Goal: Task Accomplishment & Management: Manage account settings

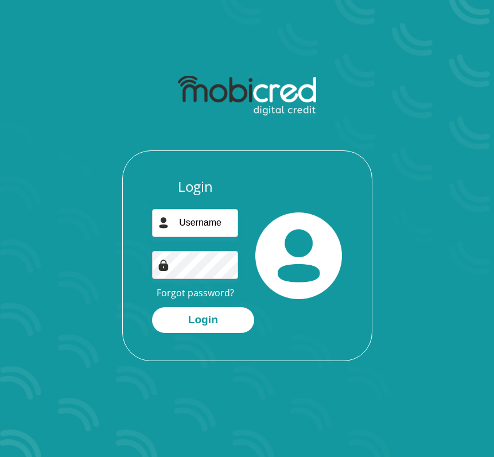
type input "[EMAIL_ADDRESS][DOMAIN_NAME]"
click at [214, 291] on link "Forgot password?" at bounding box center [196, 293] width 78 height 13
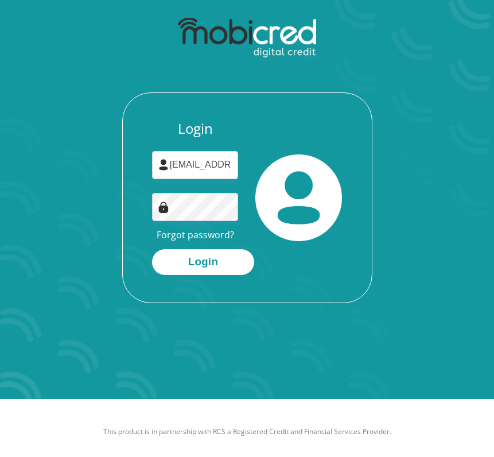
scroll to position [65, 0]
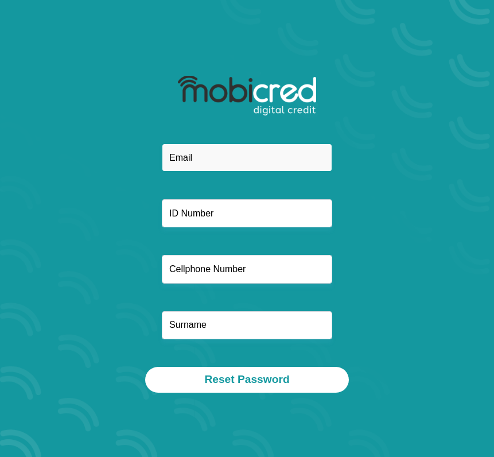
click at [218, 166] on input "email" at bounding box center [247, 158] width 171 height 28
type input "[EMAIL_ADDRESS][DOMAIN_NAME]"
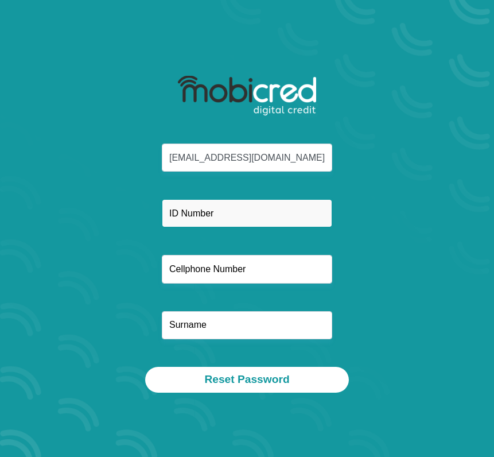
click at [215, 214] on input "text" at bounding box center [247, 213] width 171 height 28
type input "0110315399086"
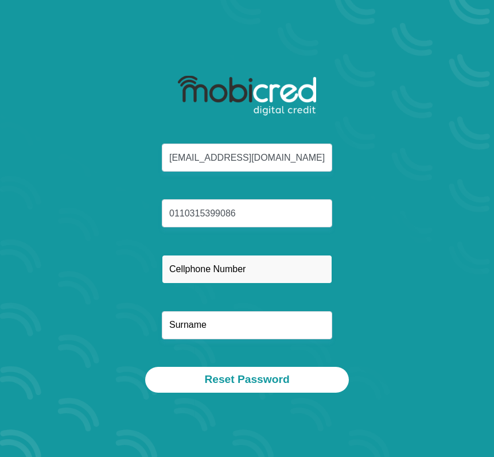
click at [222, 265] on input "text" at bounding box center [247, 269] width 171 height 28
type input "0737071323"
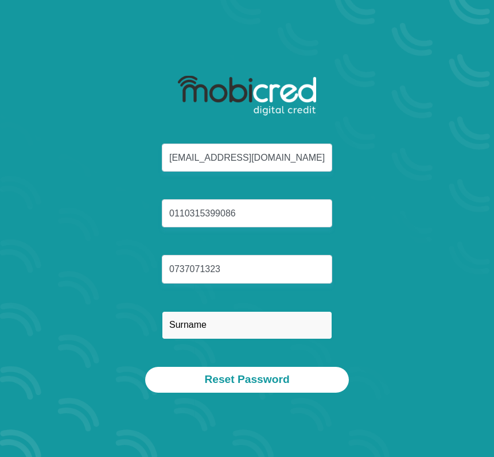
click at [194, 332] on input "text" at bounding box center [247, 325] width 171 height 28
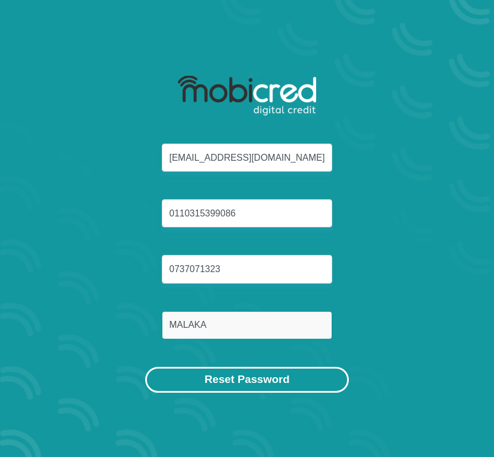
type input "MALAKA"
click at [251, 378] on button "Reset Password" at bounding box center [246, 380] width 203 height 26
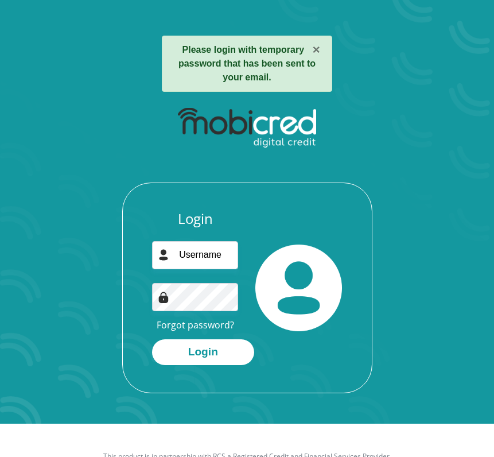
scroll to position [65, 0]
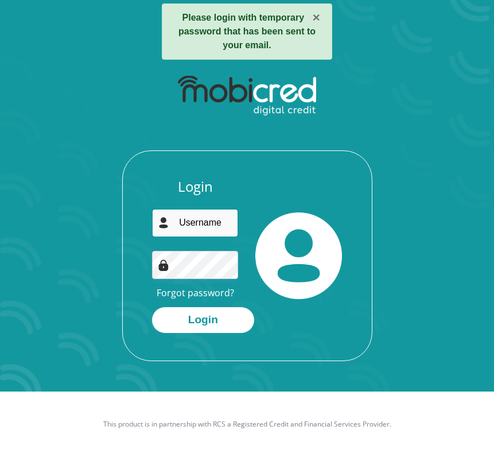
click at [196, 224] on input "email" at bounding box center [195, 223] width 87 height 28
type input "[EMAIL_ADDRESS][DOMAIN_NAME]"
click at [207, 224] on input "[EMAIL_ADDRESS][DOMAIN_NAME]" at bounding box center [195, 223] width 87 height 28
click at [152, 307] on button "Login" at bounding box center [203, 320] width 102 height 26
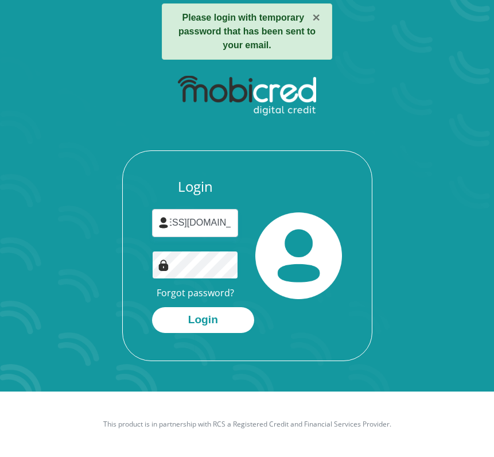
scroll to position [0, 0]
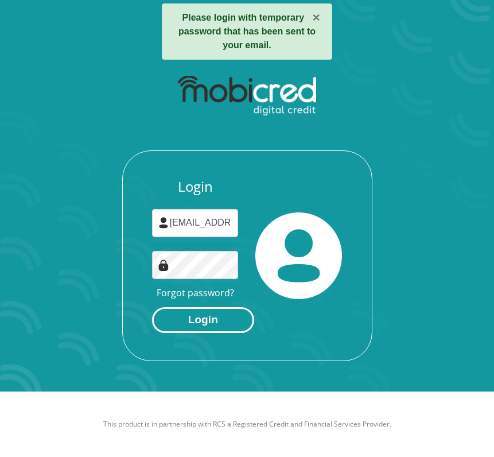
click at [181, 325] on button "Login" at bounding box center [203, 320] width 102 height 26
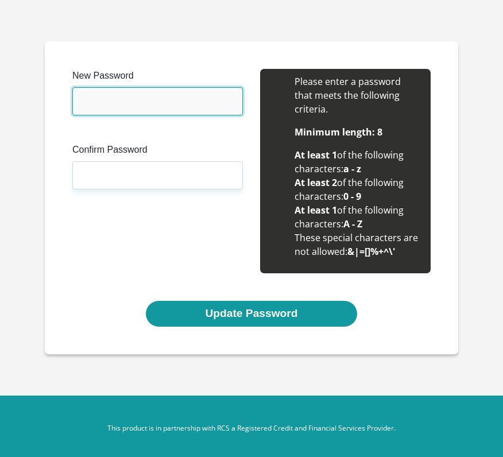
click at [173, 102] on input "New Password" at bounding box center [157, 101] width 171 height 28
type input "k"
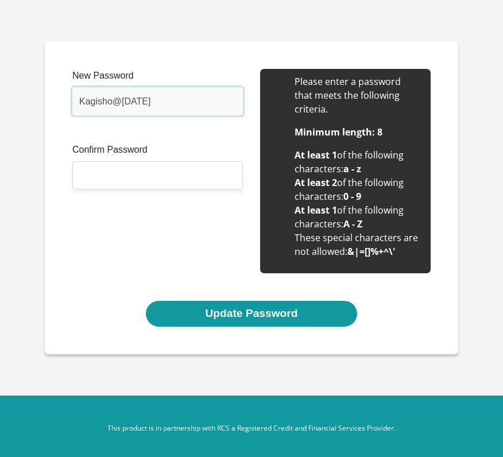
type input "Kagisho@2010"
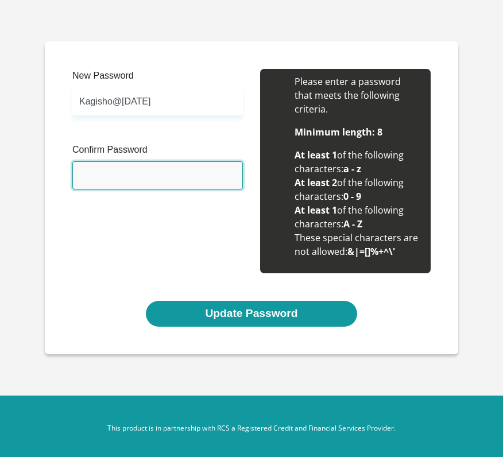
click at [142, 177] on input "Confirm Password" at bounding box center [157, 175] width 171 height 28
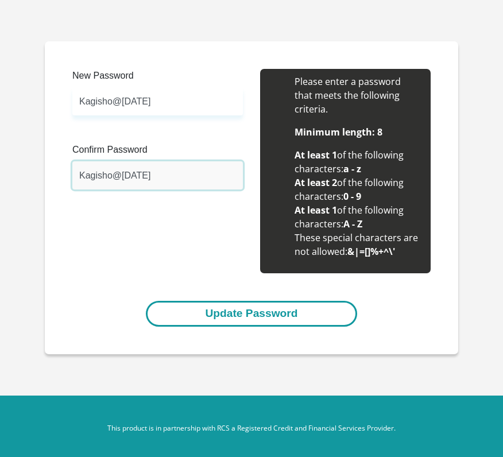
type input "Kagisho@2010"
click at [272, 301] on button "Update Password" at bounding box center [251, 314] width 211 height 26
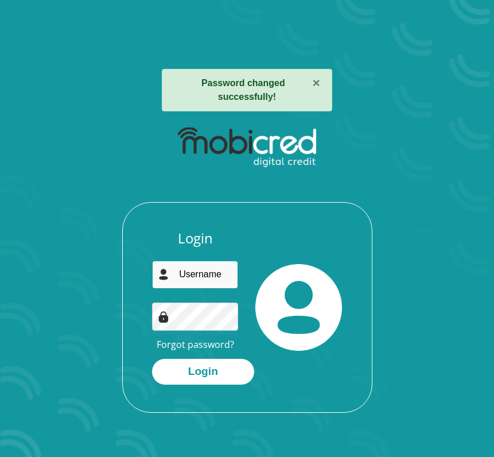
click at [208, 261] on input "email" at bounding box center [195, 275] width 87 height 28
type input "koketsomalaka101@gmail.com"
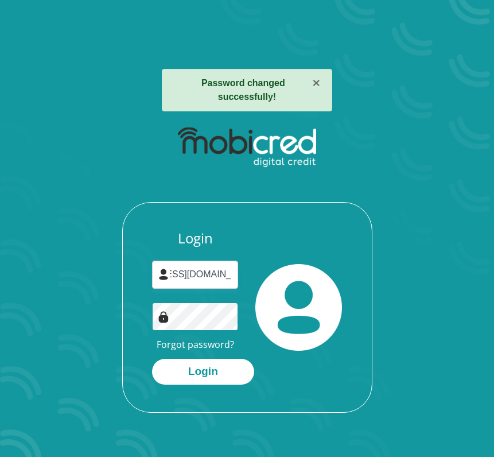
scroll to position [0, 0]
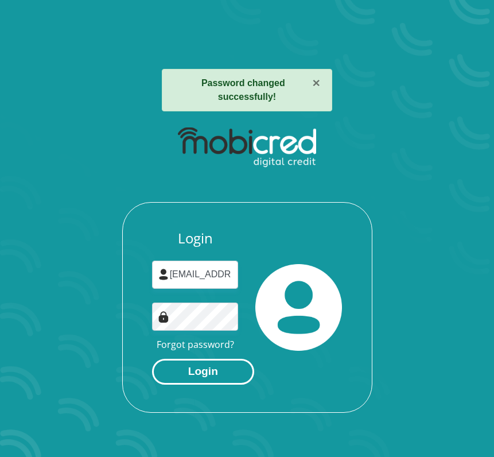
click at [208, 359] on button "Login" at bounding box center [203, 372] width 102 height 26
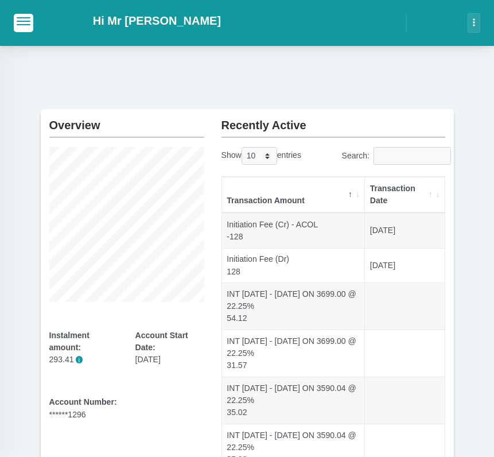
click at [360, 195] on th "Transaction Amount" at bounding box center [293, 195] width 143 height 36
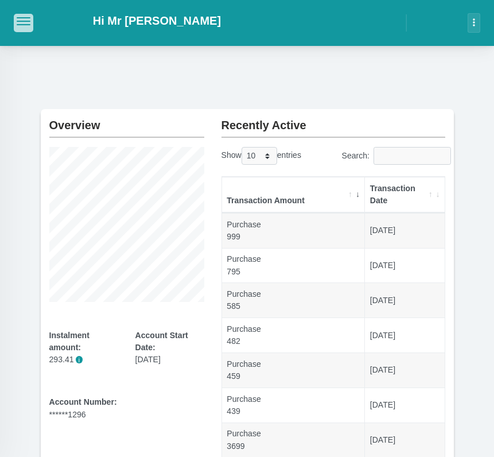
click at [22, 28] on button "button" at bounding box center [24, 23] width 20 height 18
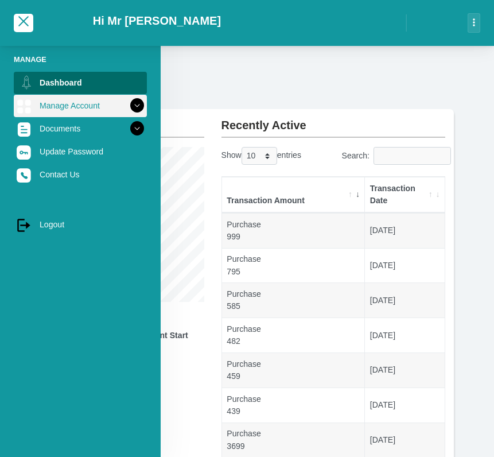
click at [132, 106] on icon at bounding box center [137, 106] width 20 height 20
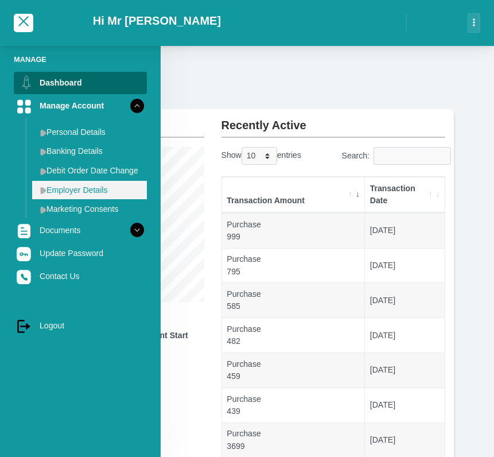
click at [94, 187] on link "Employer Details" at bounding box center [89, 190] width 115 height 18
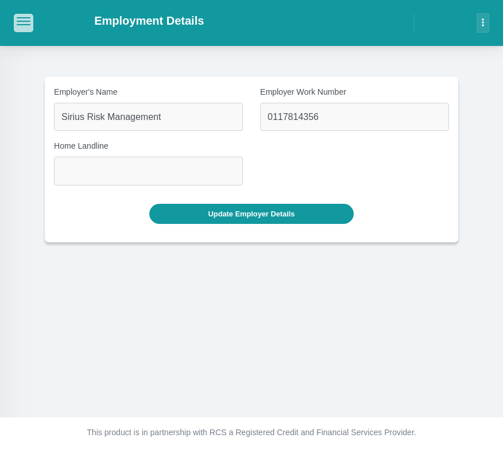
click at [29, 27] on button "button" at bounding box center [24, 23] width 20 height 18
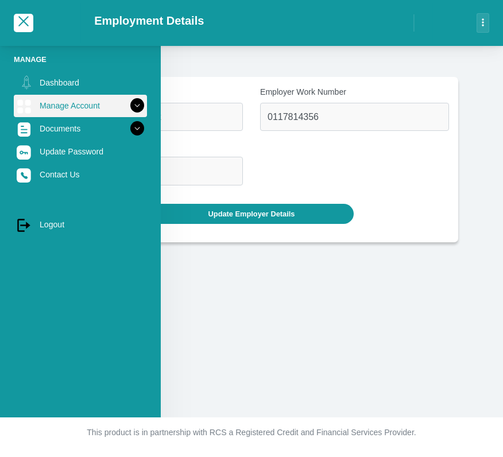
click at [74, 107] on link "Manage Account" at bounding box center [80, 106] width 133 height 22
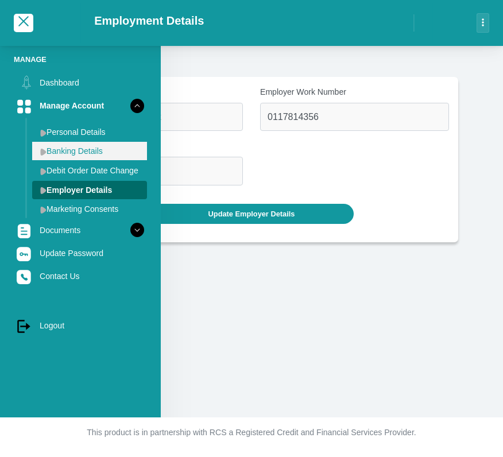
click at [72, 150] on link "Banking Details" at bounding box center [89, 151] width 115 height 18
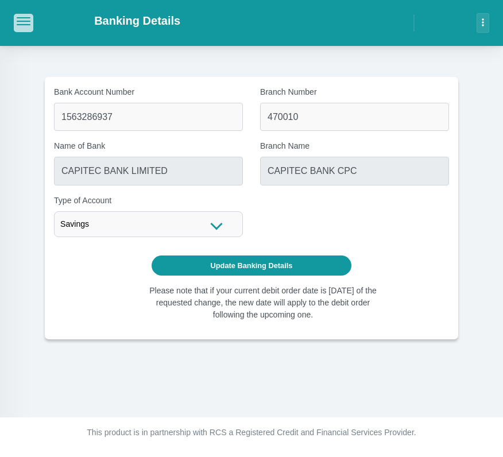
click at [27, 18] on span "button" at bounding box center [24, 17] width 14 height 1
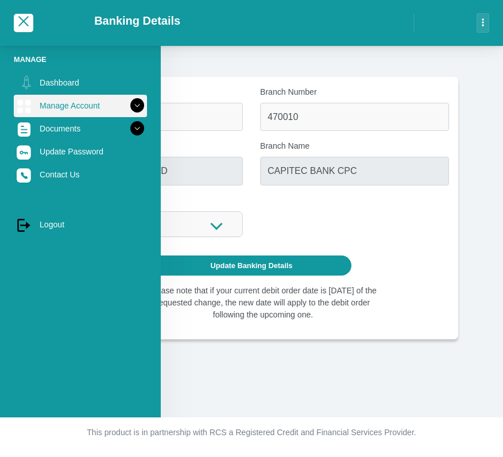
click at [124, 104] on link "Manage Account" at bounding box center [80, 106] width 133 height 22
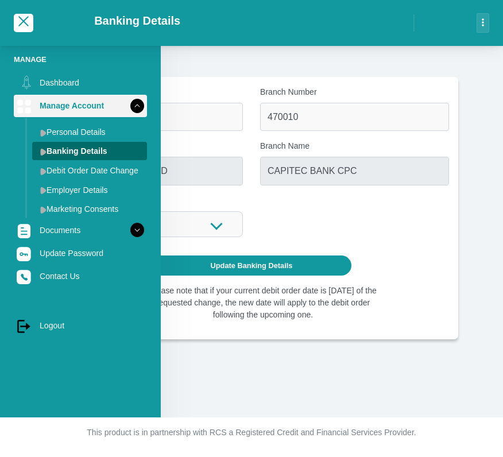
click at [112, 105] on link "Manage Account" at bounding box center [80, 106] width 133 height 22
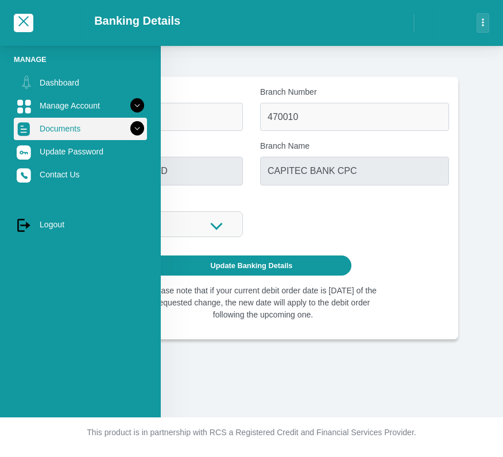
click at [73, 131] on link "Documents" at bounding box center [80, 129] width 133 height 22
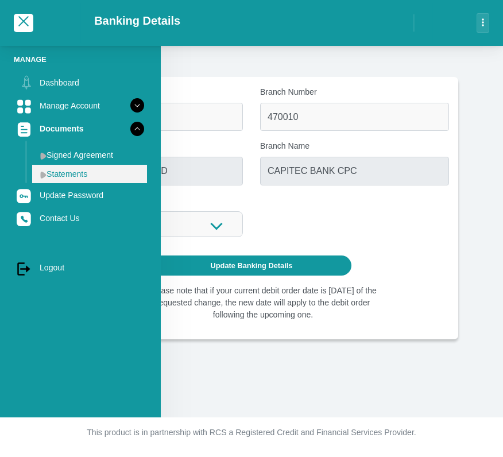
click at [103, 169] on link "Statements" at bounding box center [89, 174] width 115 height 18
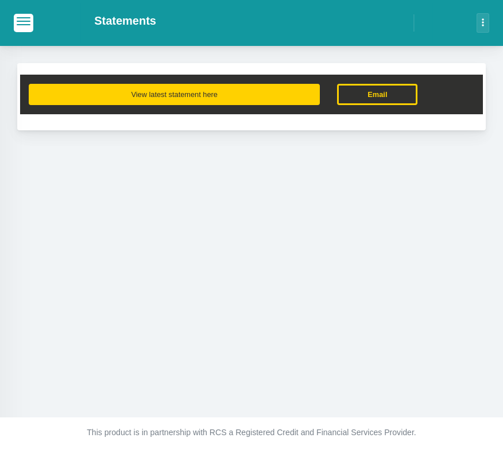
click at [184, 98] on button "View latest statement here" at bounding box center [174, 94] width 291 height 21
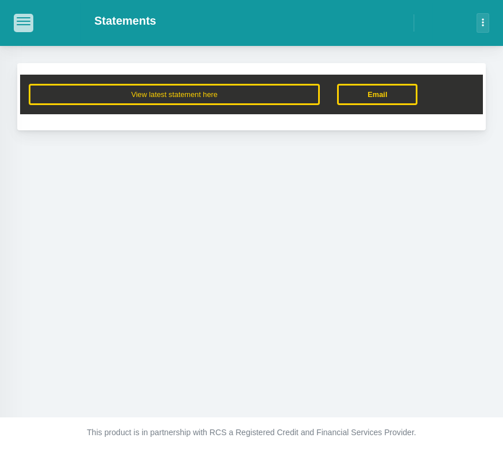
click at [19, 18] on span "button" at bounding box center [24, 17] width 14 height 1
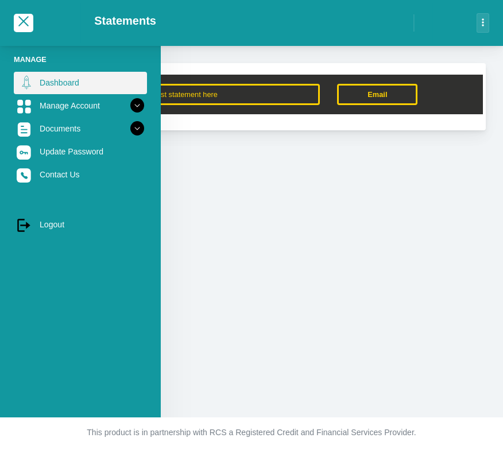
click at [73, 86] on link "Dashboard" at bounding box center [80, 83] width 133 height 22
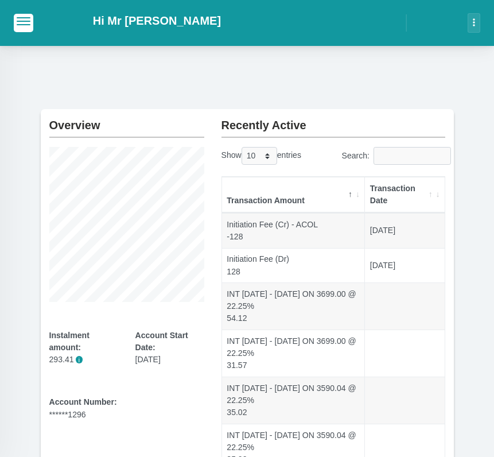
click at [71, 130] on h2 "Overview" at bounding box center [126, 120] width 155 height 23
click at [11, 25] on div at bounding box center [23, 23] width 47 height 34
click at [20, 28] on button "button" at bounding box center [24, 23] width 20 height 18
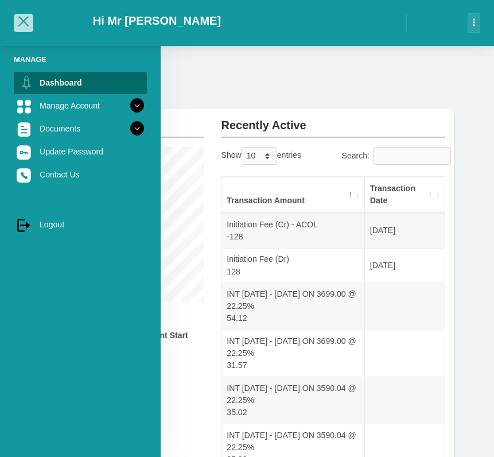
click at [27, 26] on span "button" at bounding box center [23, 21] width 10 height 10
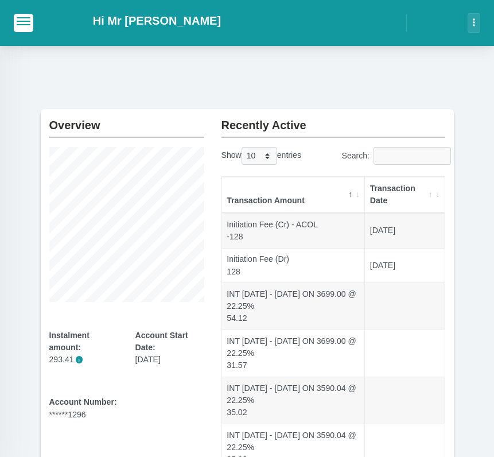
click at [131, 20] on h2 "Hi Mr k Malaka" at bounding box center [157, 21] width 128 height 14
click at [472, 20] on button "button" at bounding box center [474, 23] width 13 height 20
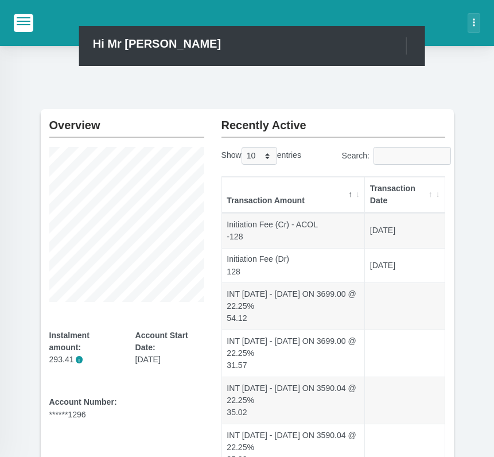
click at [227, 45] on div "Hi Mr k Malaka" at bounding box center [252, 46] width 346 height 40
click at [23, 23] on span "button" at bounding box center [24, 21] width 14 height 8
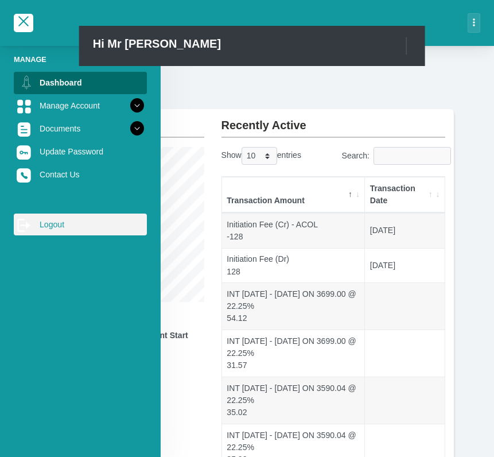
click at [65, 227] on link "log out Logout" at bounding box center [80, 225] width 133 height 22
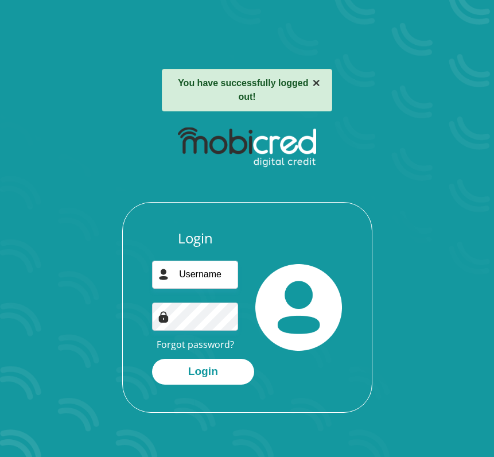
click at [314, 87] on button "×" at bounding box center [316, 82] width 7 height 13
